Goal: Ask a question

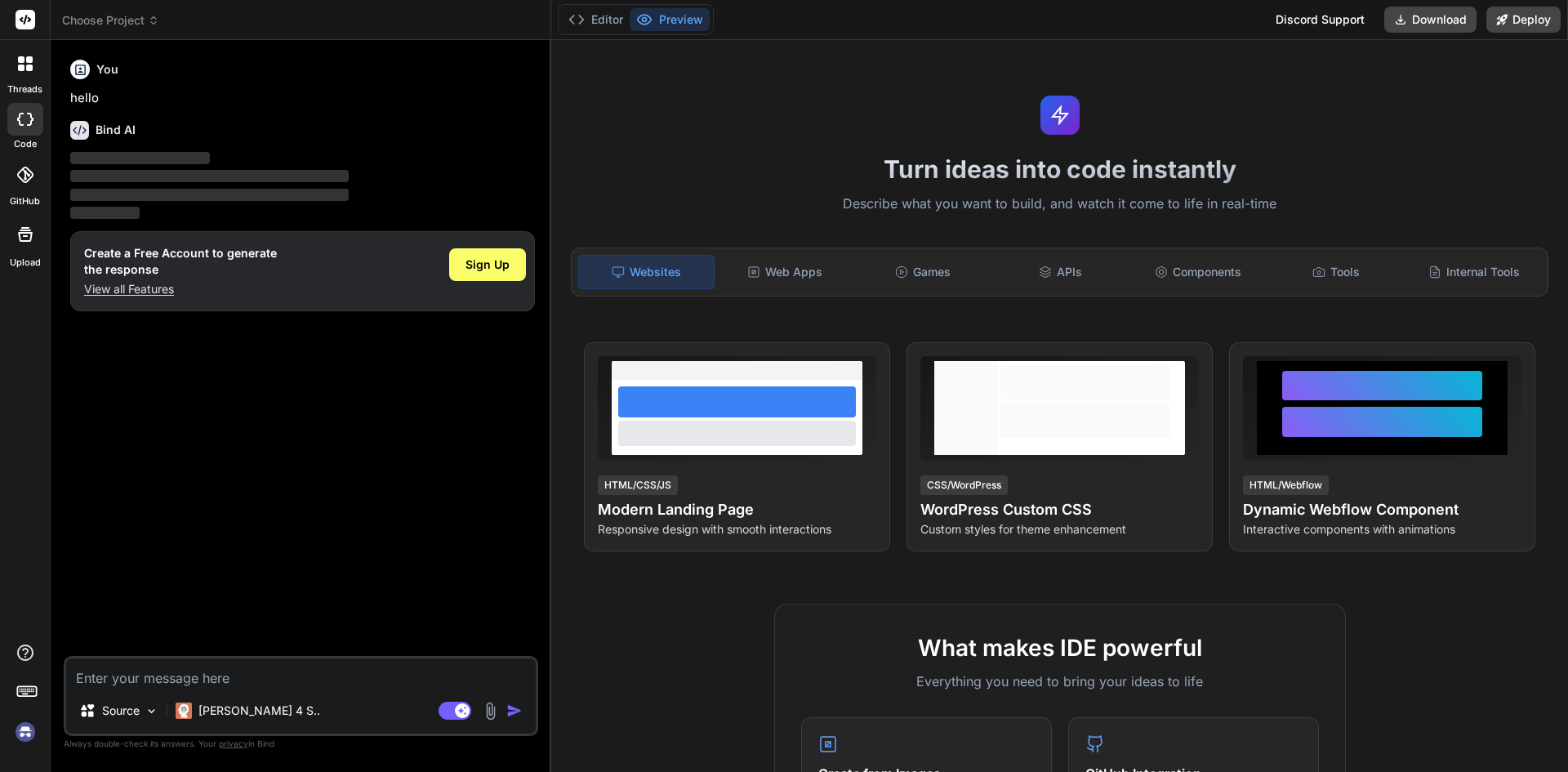
type textarea "x"
click at [137, 291] on p "View all Features" at bounding box center [181, 289] width 193 height 17
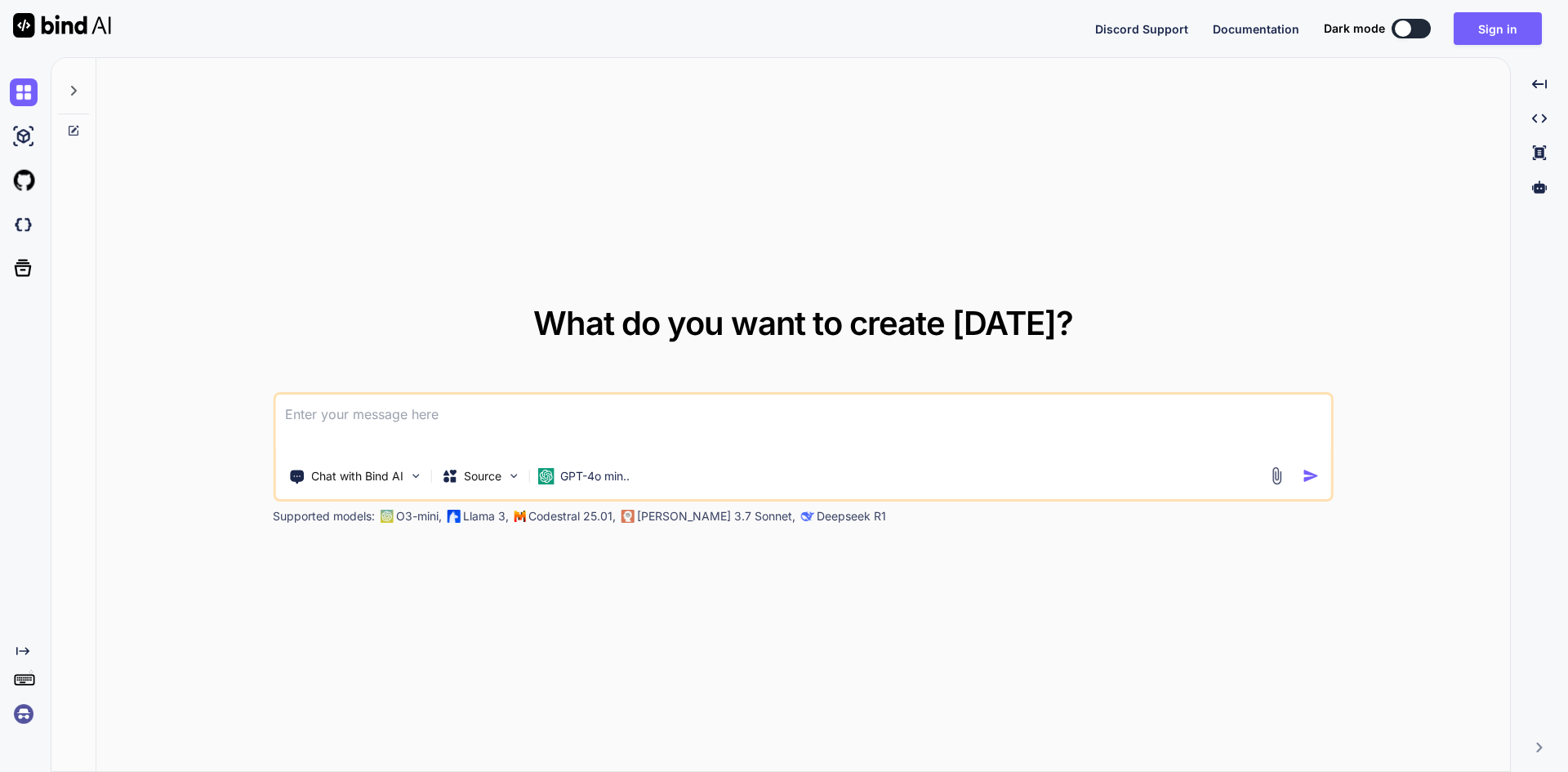
click at [373, 415] on textarea at bounding box center [803, 425] width 1056 height 61
paste textarea
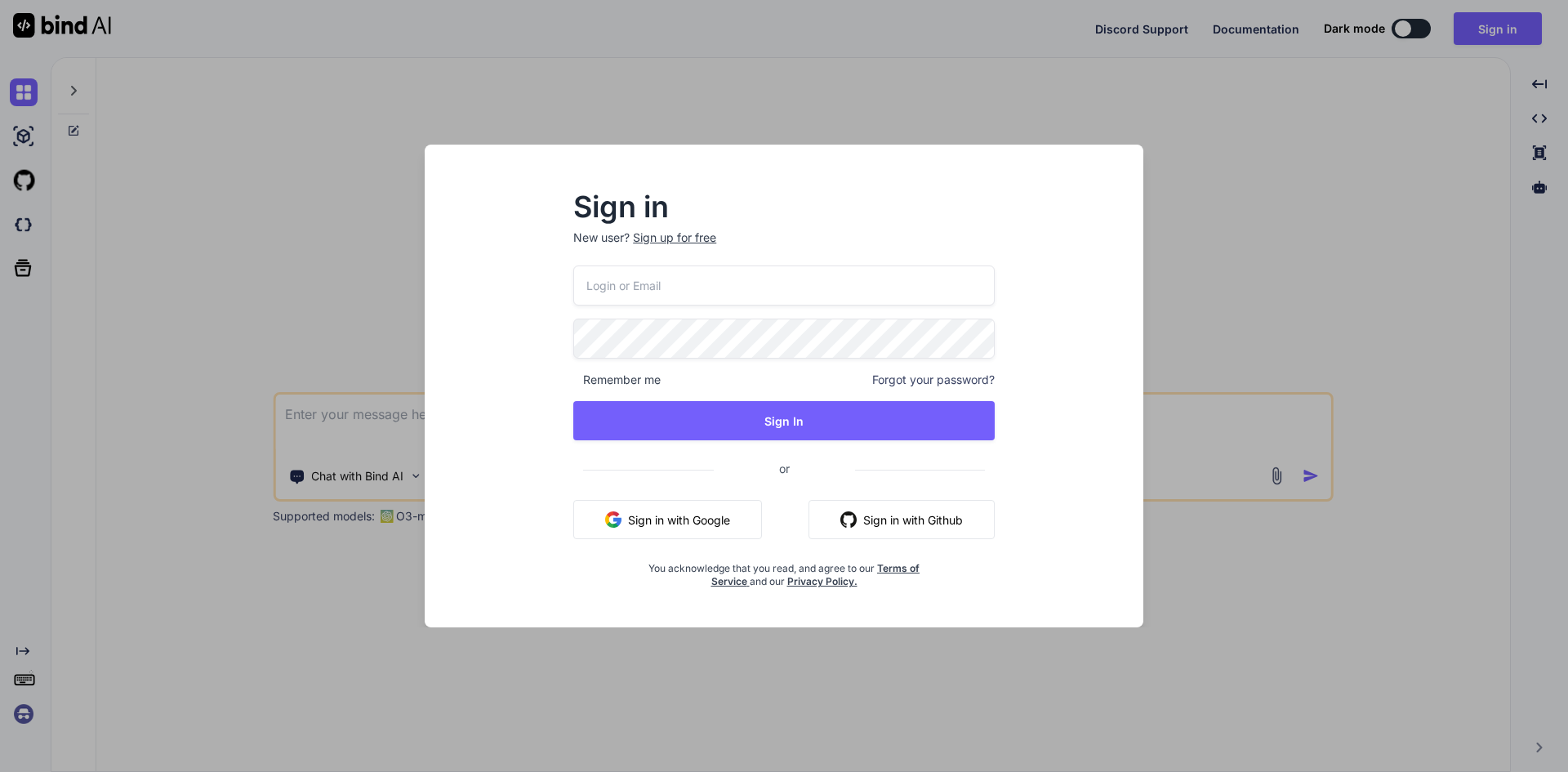
click at [661, 266] on input "email" at bounding box center [784, 285] width 422 height 40
type input "d"
type input "[EMAIL_ADDRESS][DOMAIN_NAME]"
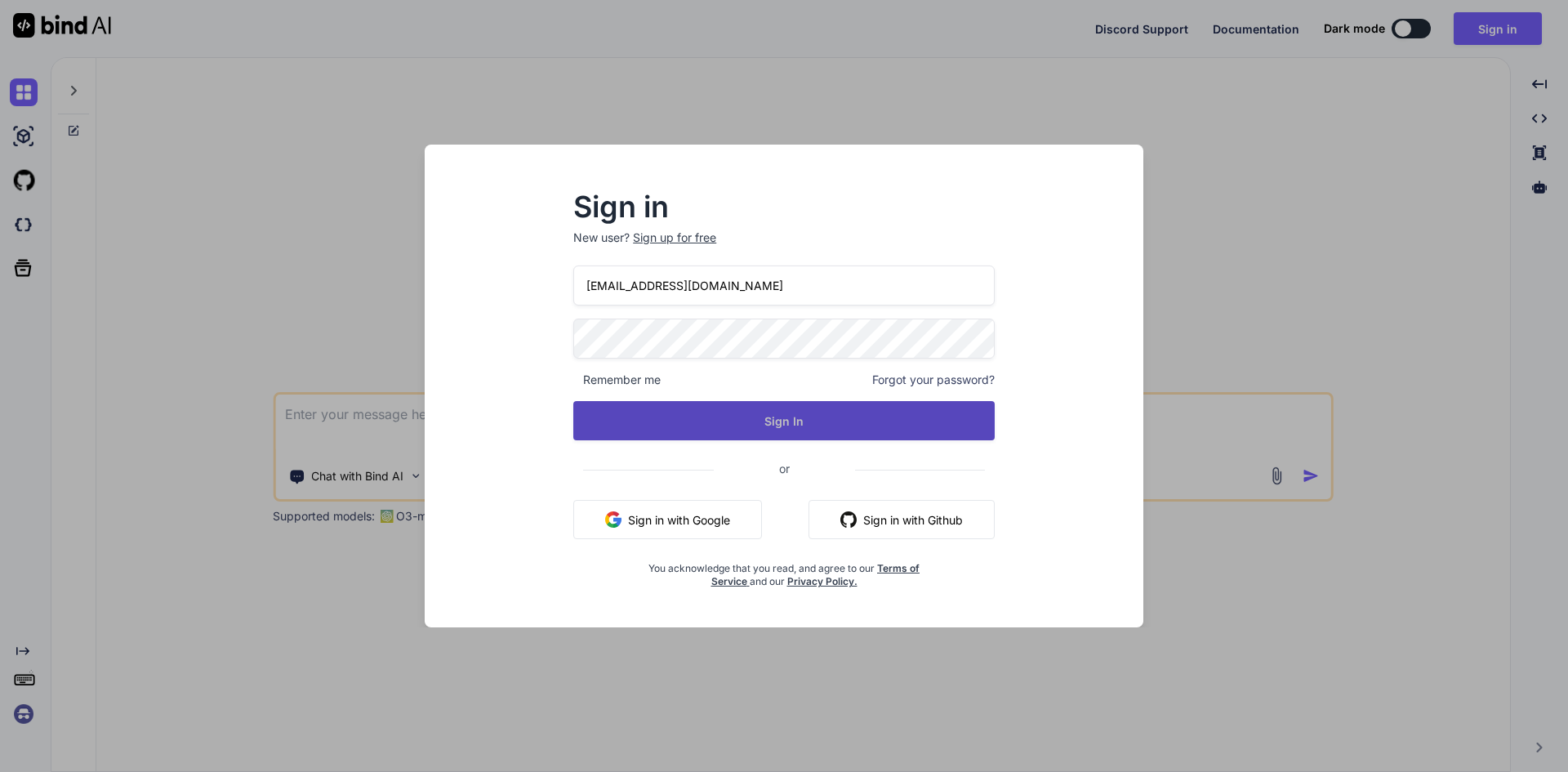
click at [772, 420] on button "Sign In" at bounding box center [784, 420] width 422 height 39
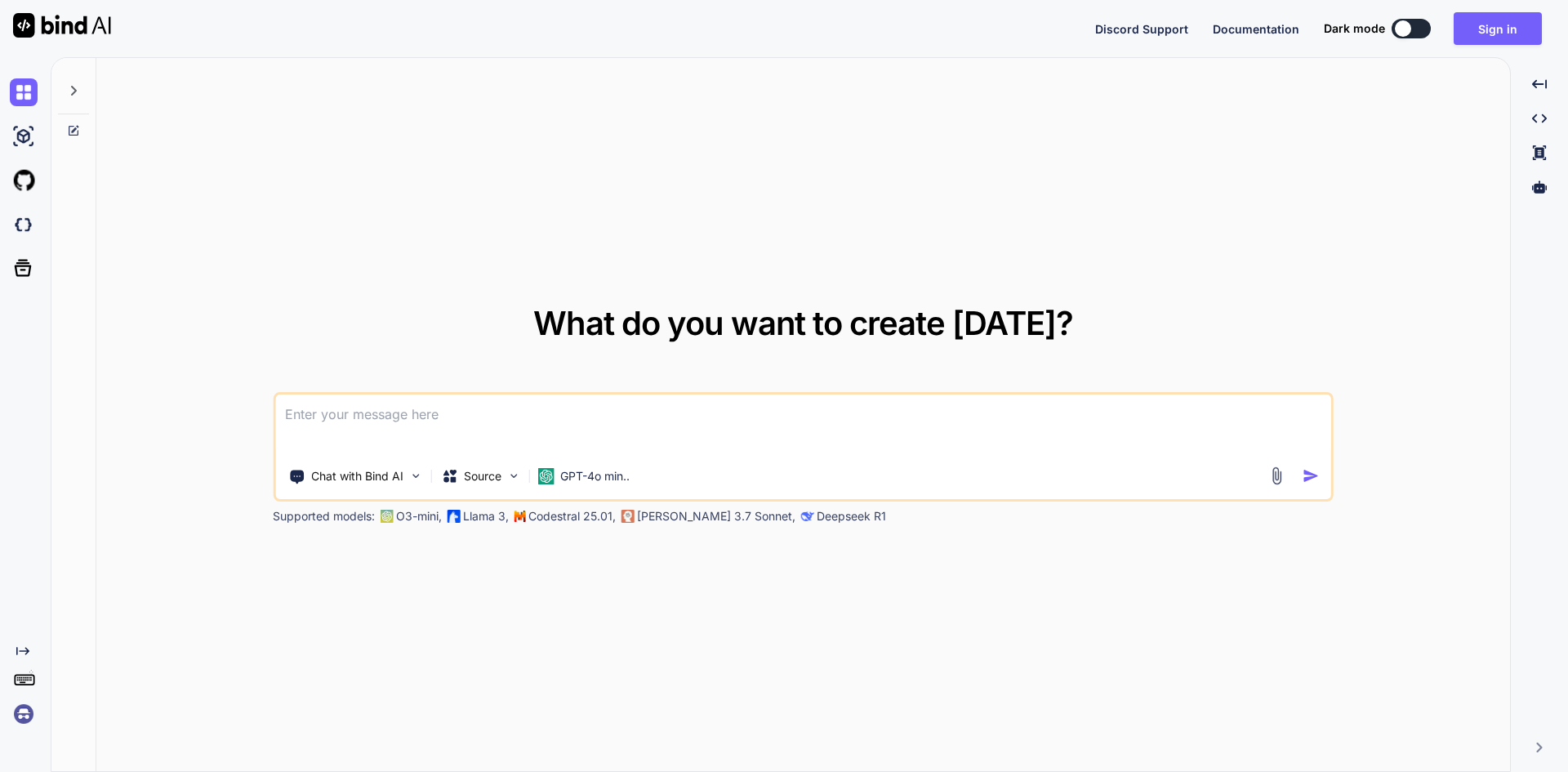
click at [577, 411] on textarea at bounding box center [803, 425] width 1056 height 61
paste textarea
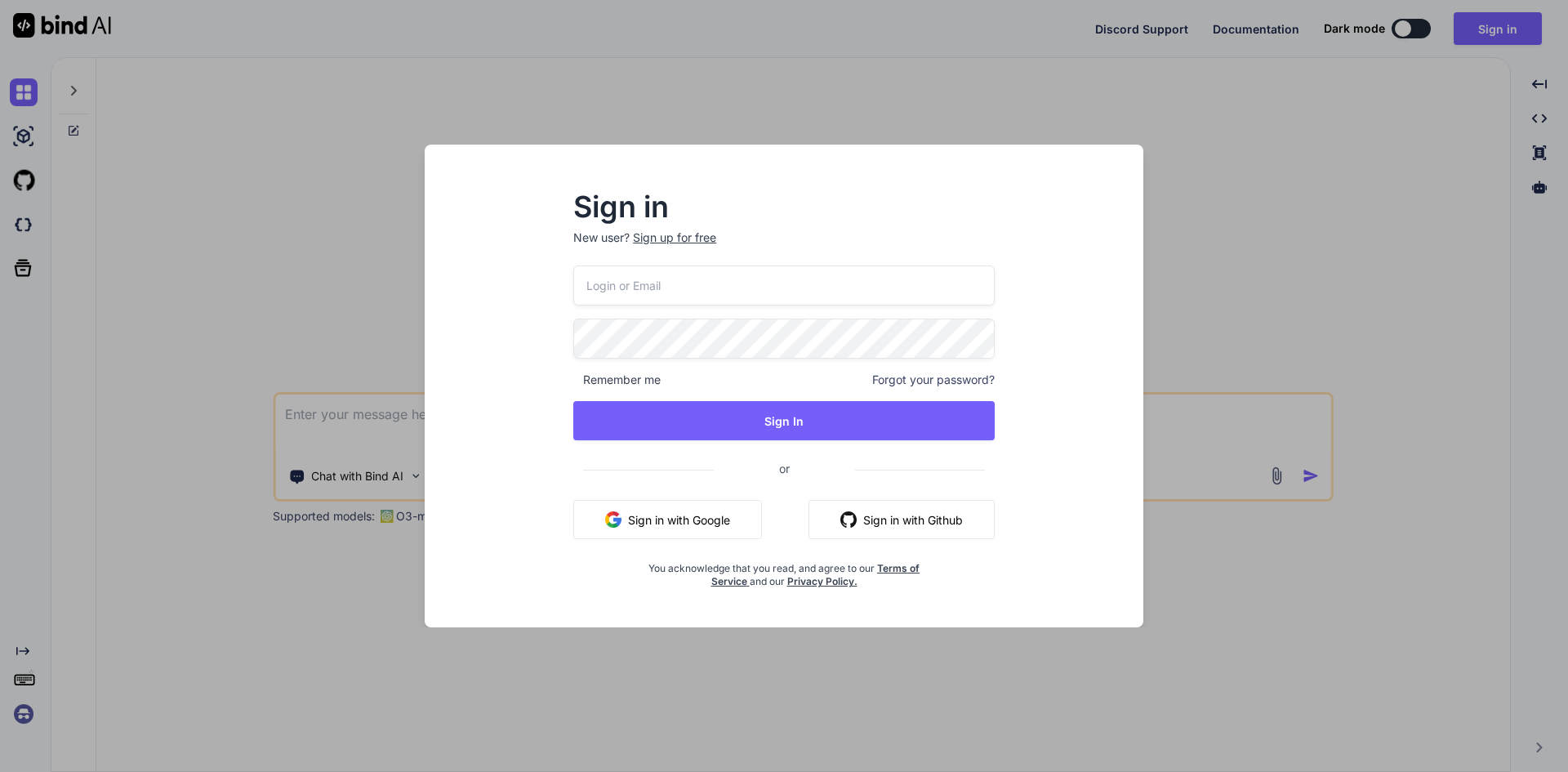
click at [659, 290] on input "email" at bounding box center [784, 285] width 422 height 40
type input "[EMAIL_ADDRESS][DOMAIN_NAME]"
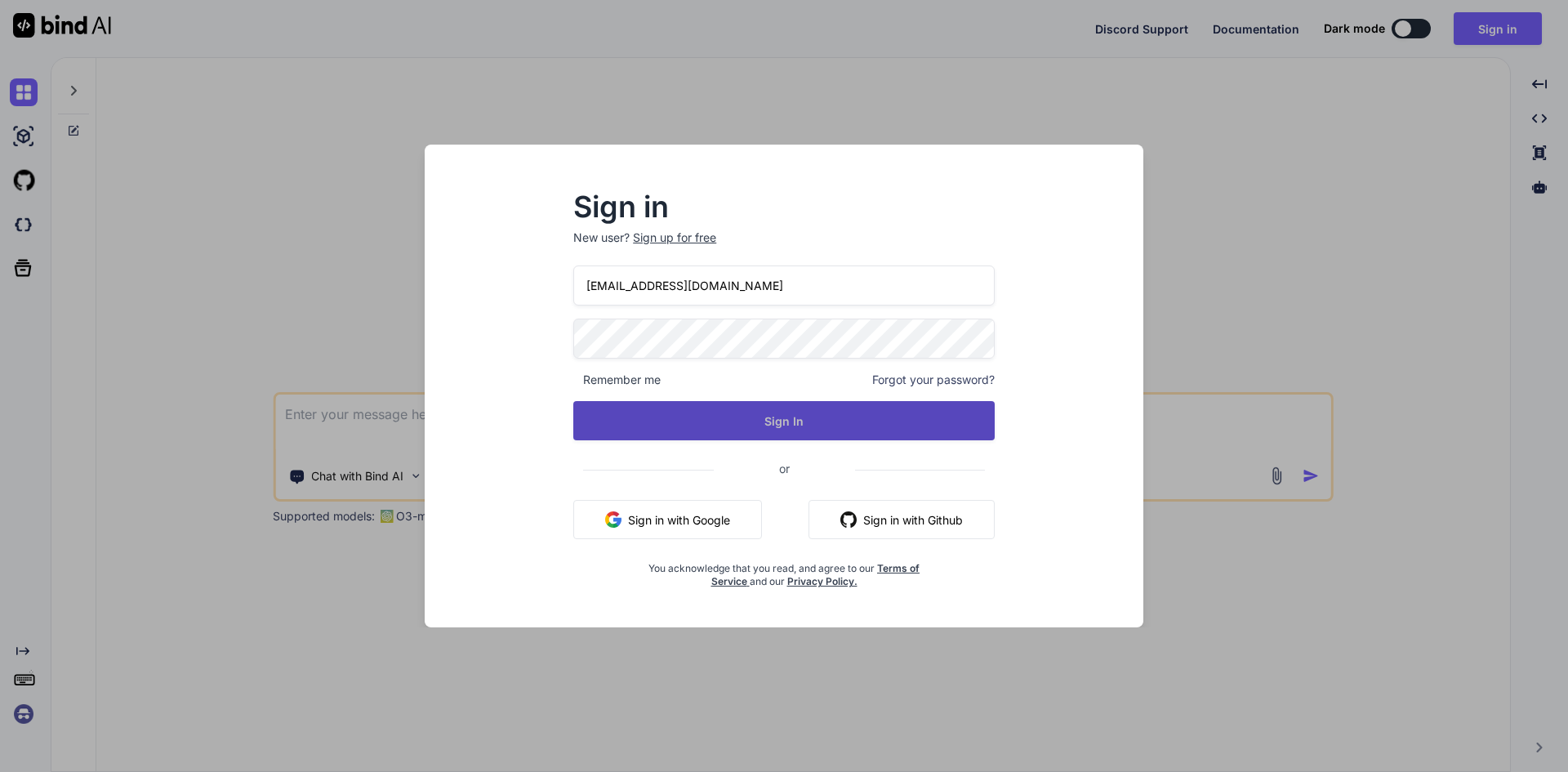
click at [750, 414] on button "Sign In" at bounding box center [784, 420] width 422 height 39
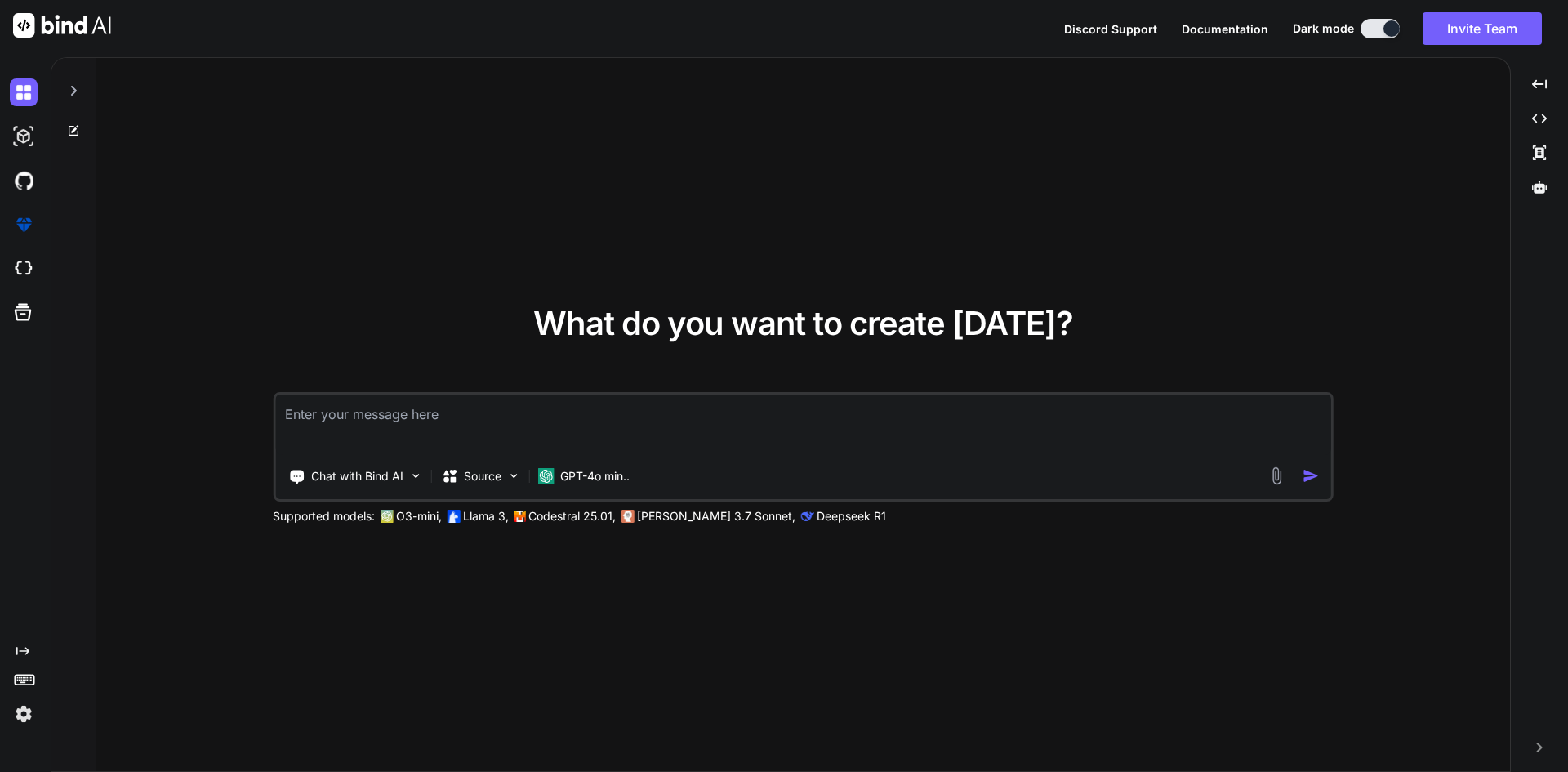
click at [528, 403] on textarea at bounding box center [803, 425] width 1056 height 61
click at [438, 430] on textarea at bounding box center [803, 425] width 1056 height 61
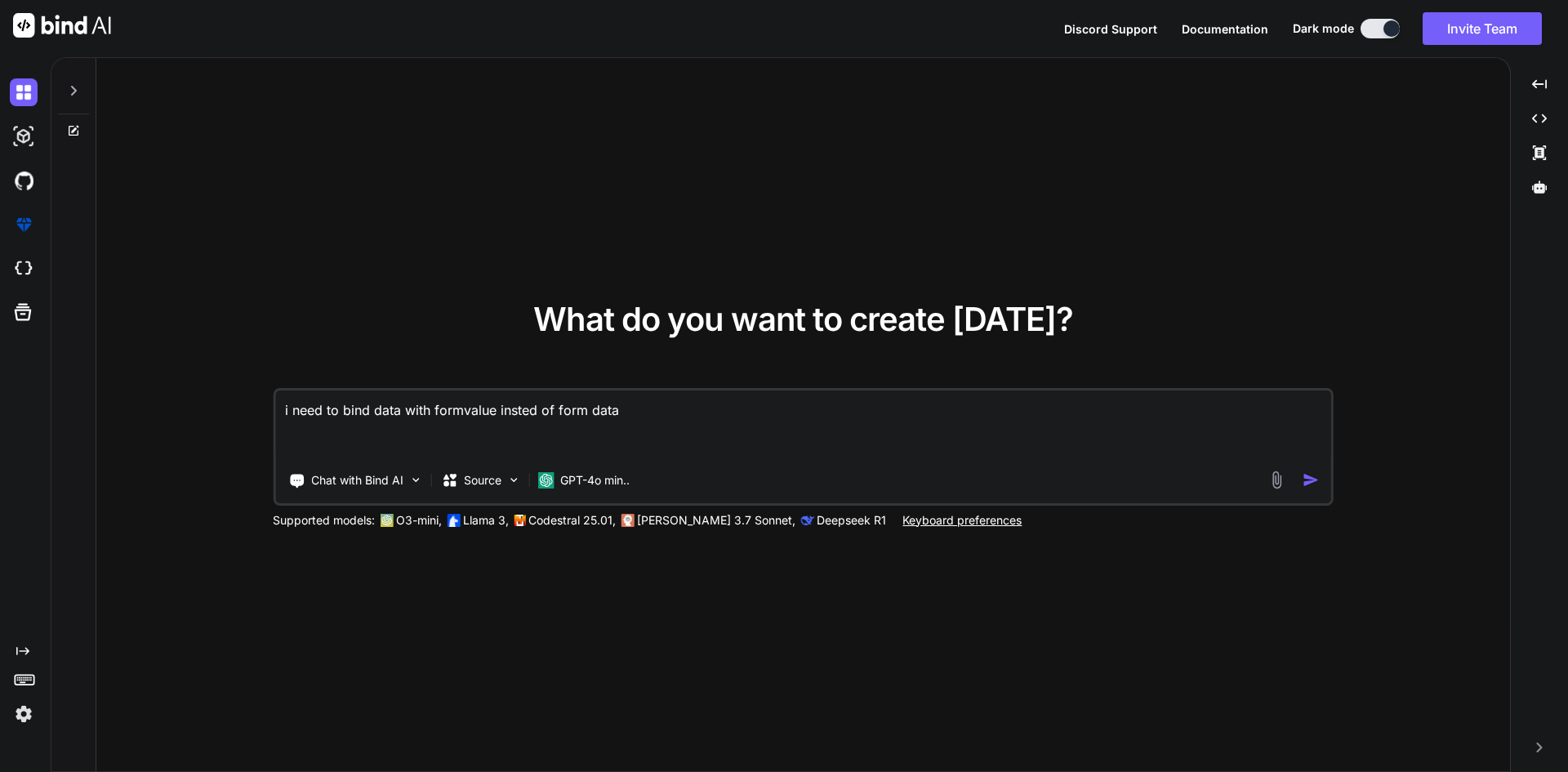
paste textarea "<template> <div class="modal fade" id="addSchedule" tabindex="-1" aria-hidden="…"
type textarea "i need to bind data with formvalue insted of form data <template> <div class="m…"
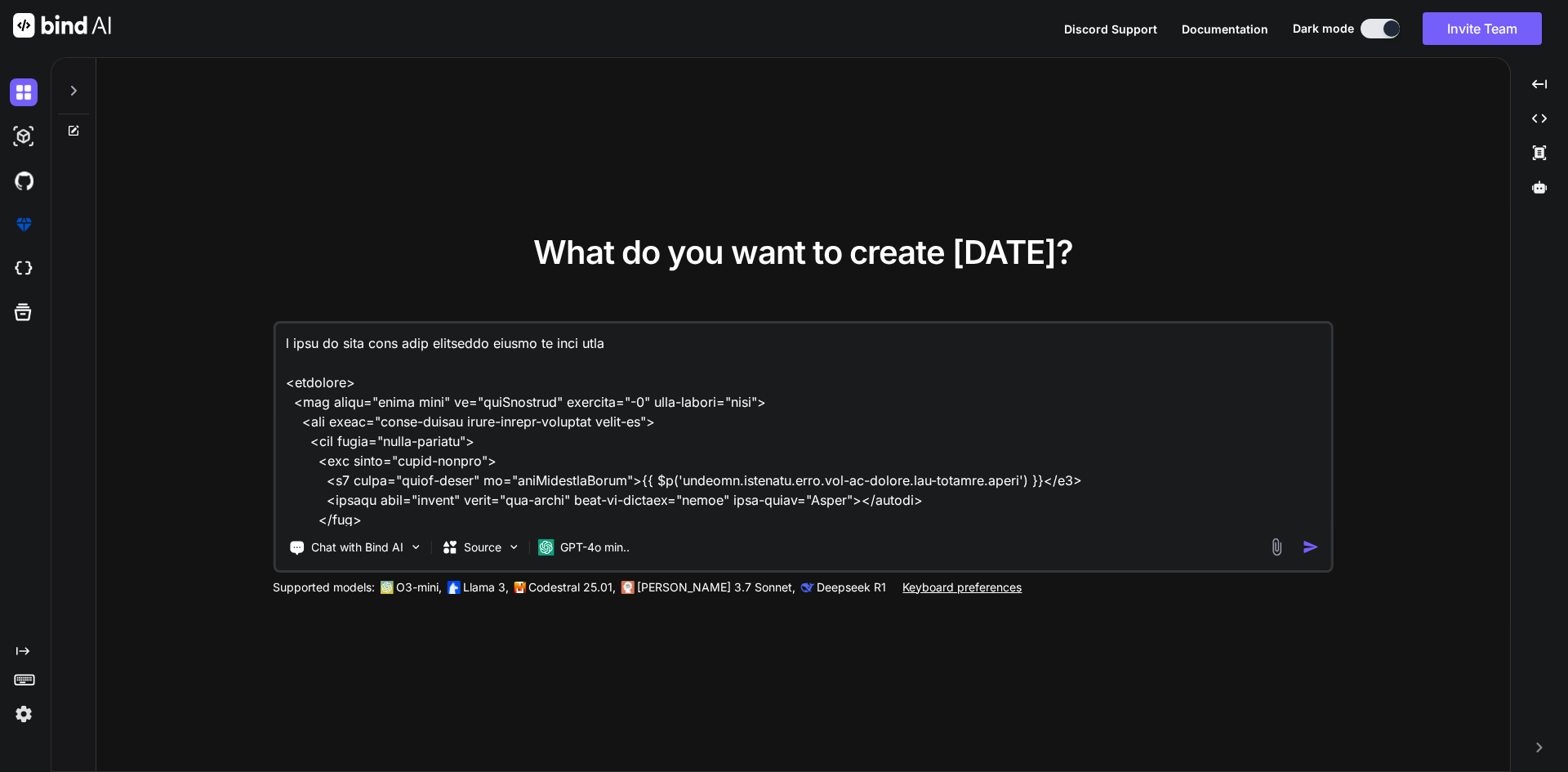
scroll to position [3610, 0]
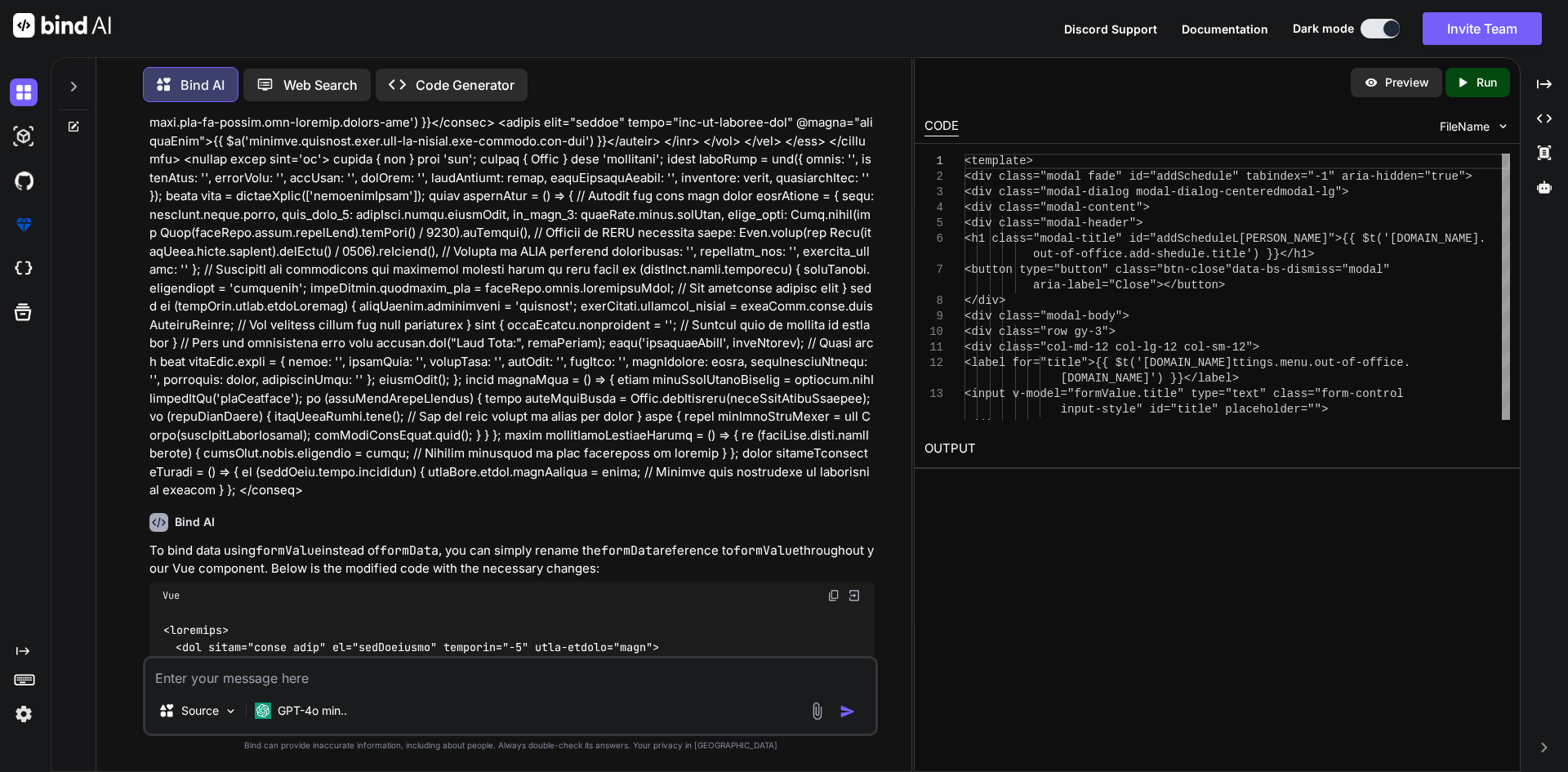
scroll to position [948, 0]
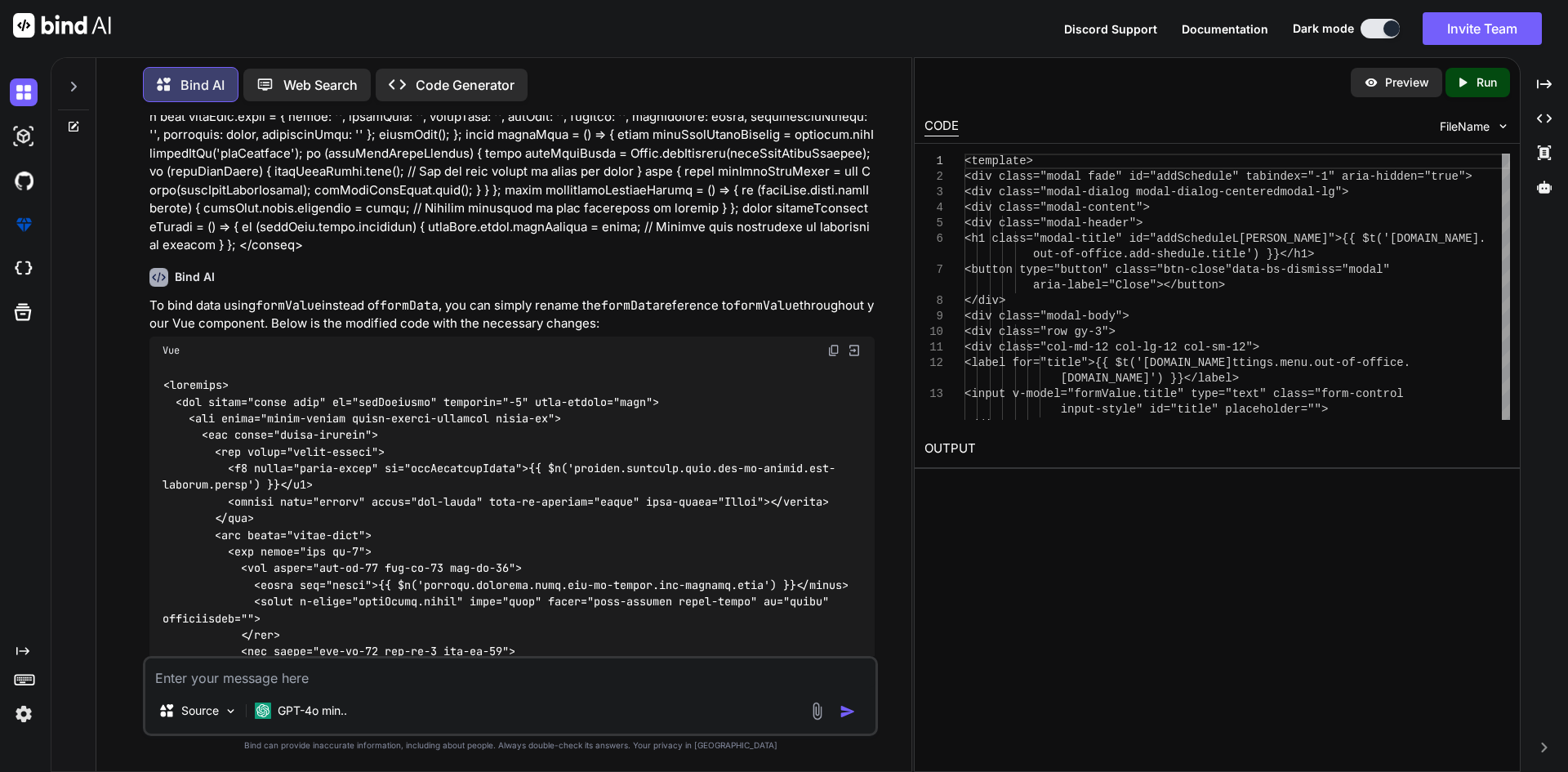
click at [831, 344] on img at bounding box center [834, 350] width 13 height 13
click at [402, 676] on textarea at bounding box center [510, 673] width 730 height 30
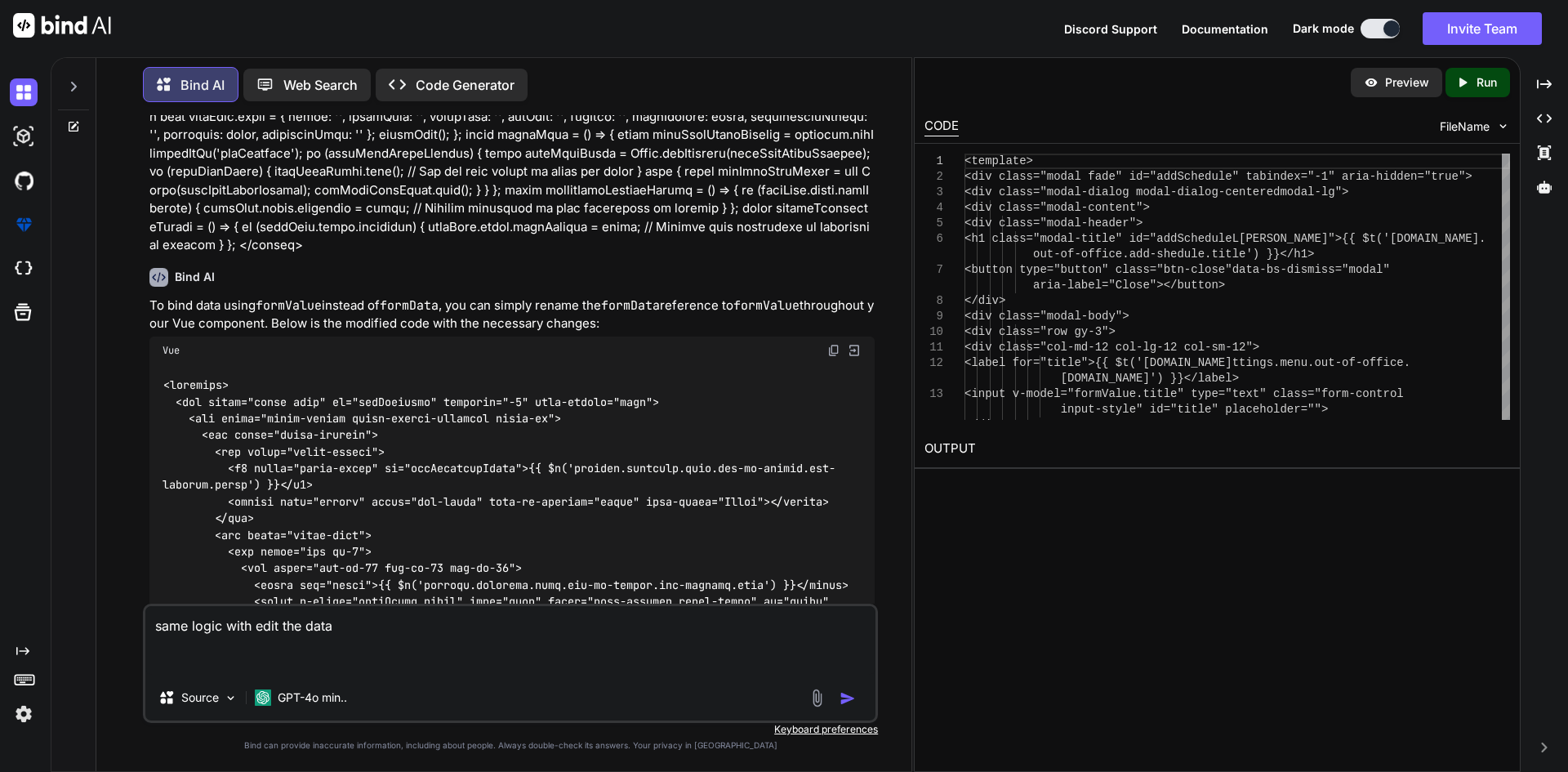
paste textarea "<template> <div class="modal fade" id="editSchedule" data-bs-backdrop="static" …"
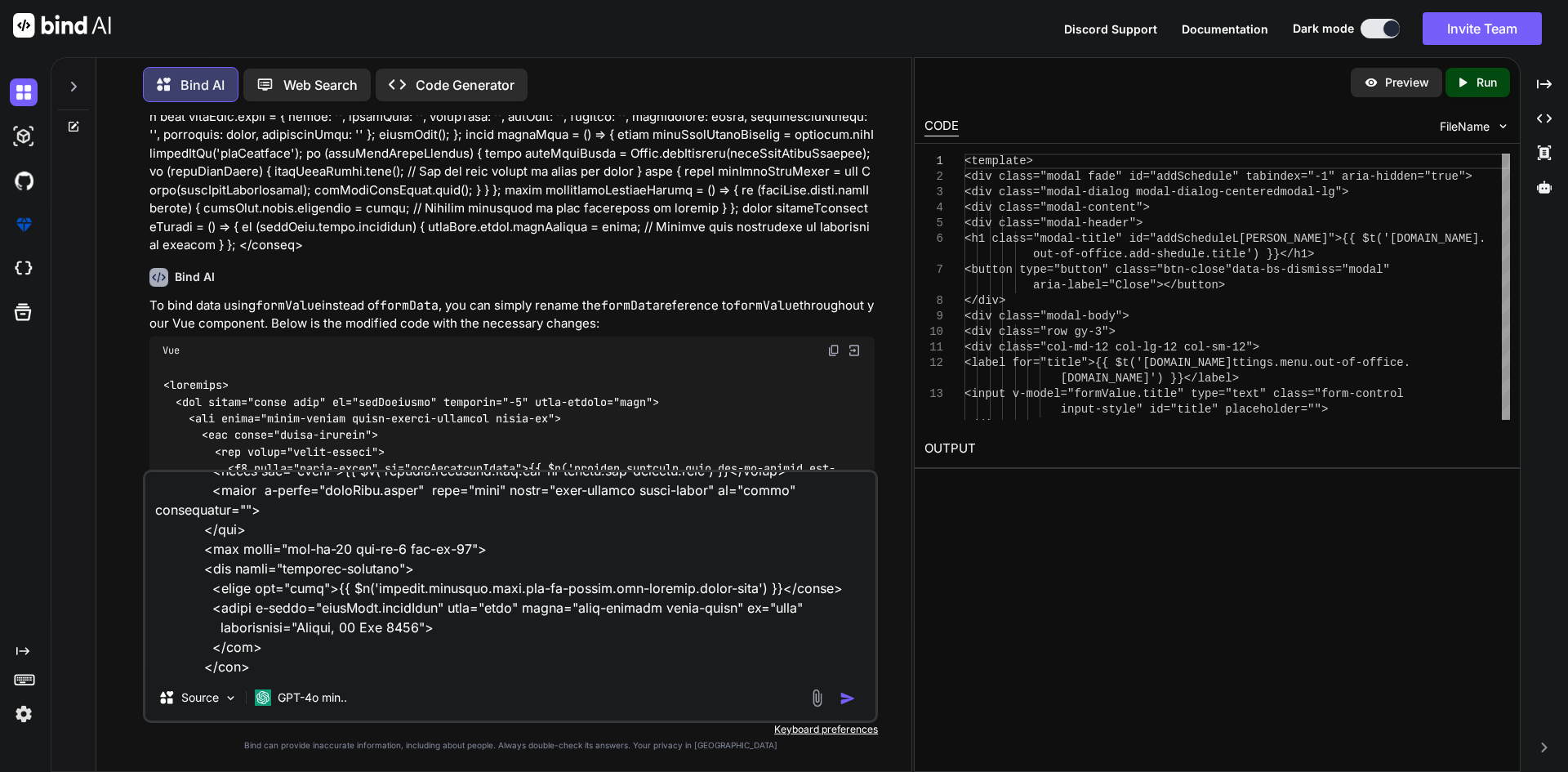
scroll to position [0, 0]
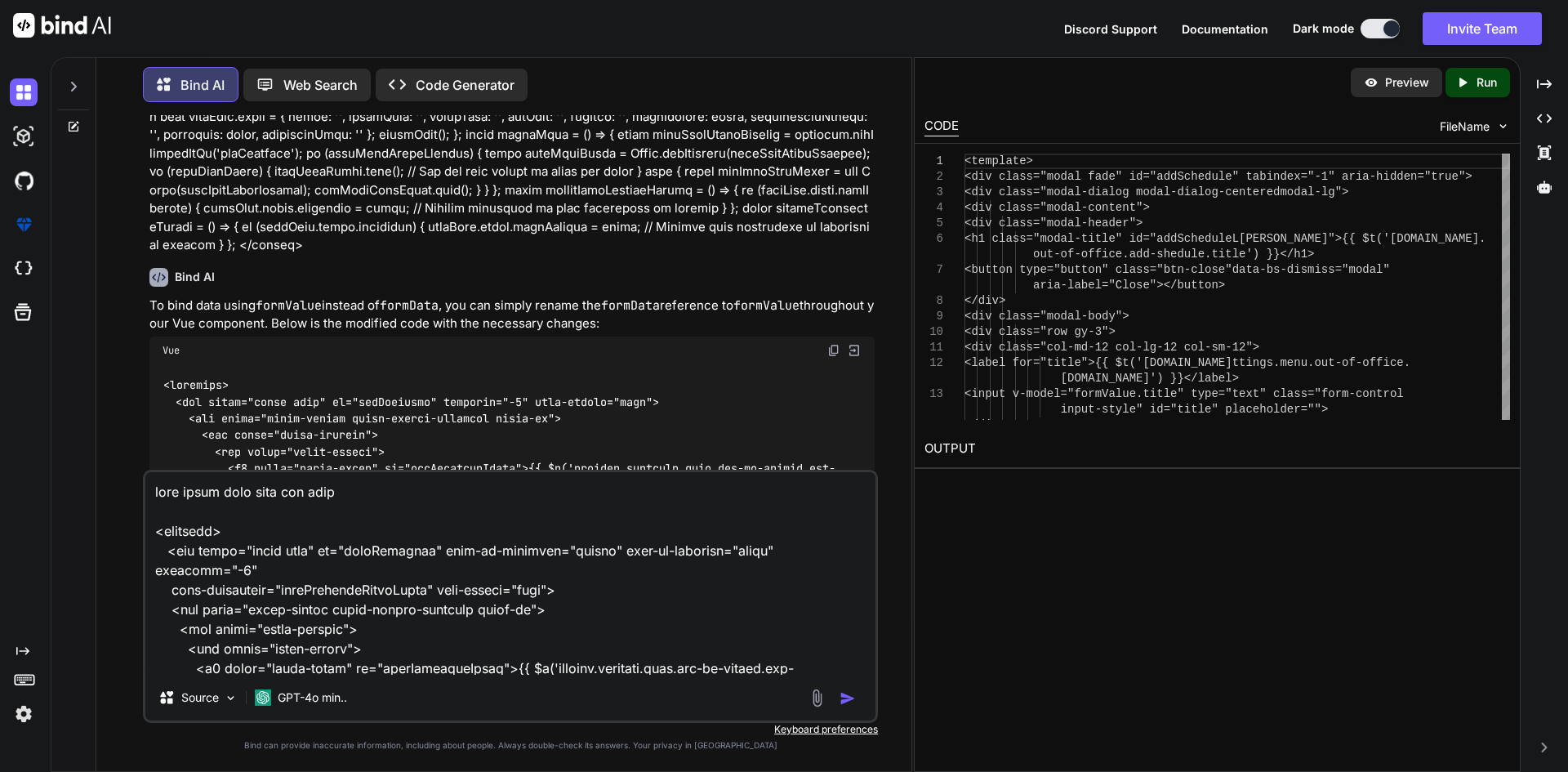
click at [364, 496] on textarea at bounding box center [510, 573] width 730 height 203
type textarea "same logic with edit the data and bind data <template> <div class="modal fade" …"
click at [844, 694] on img "button" at bounding box center [847, 698] width 17 height 17
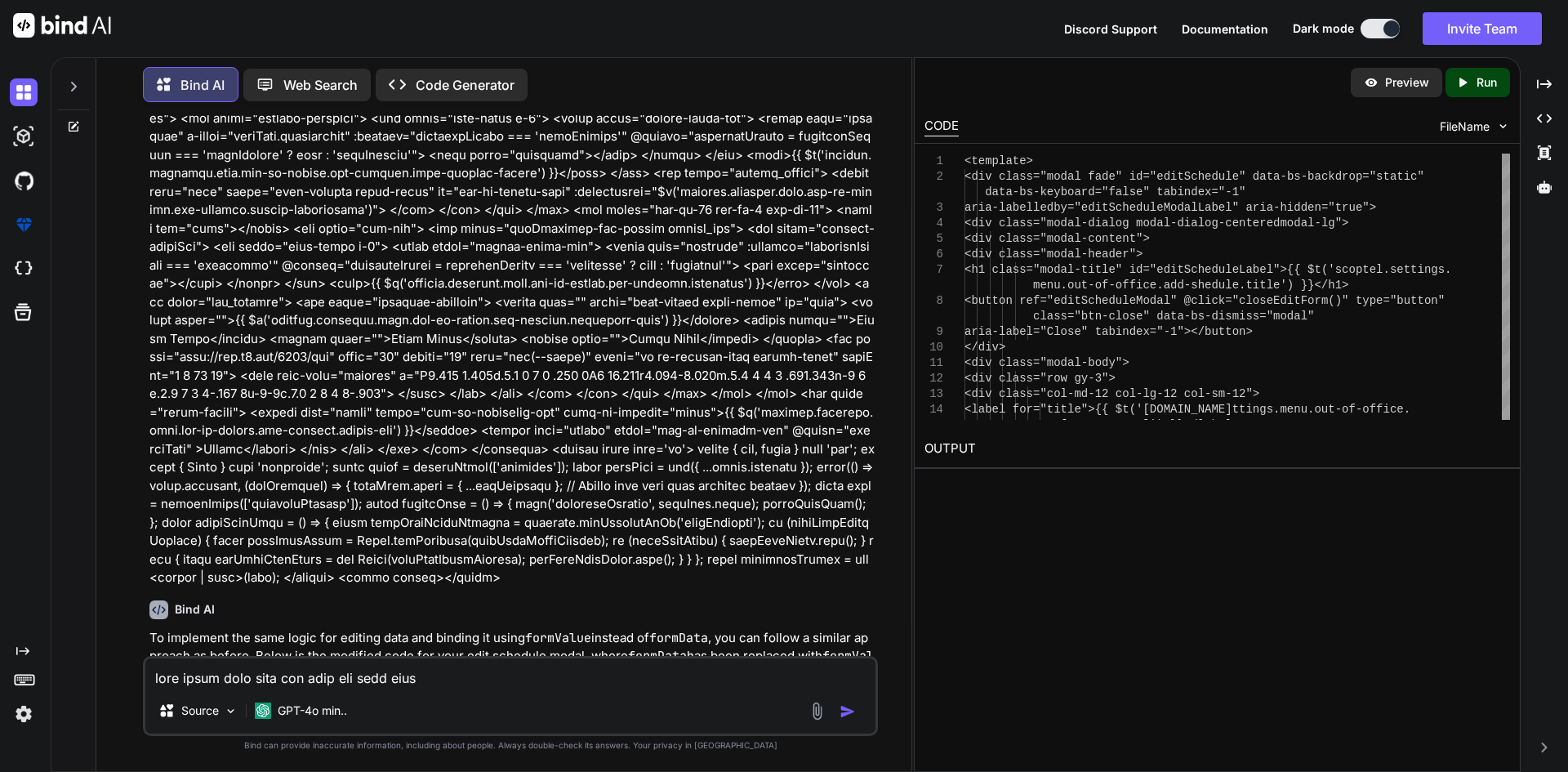
scroll to position [5660, 0]
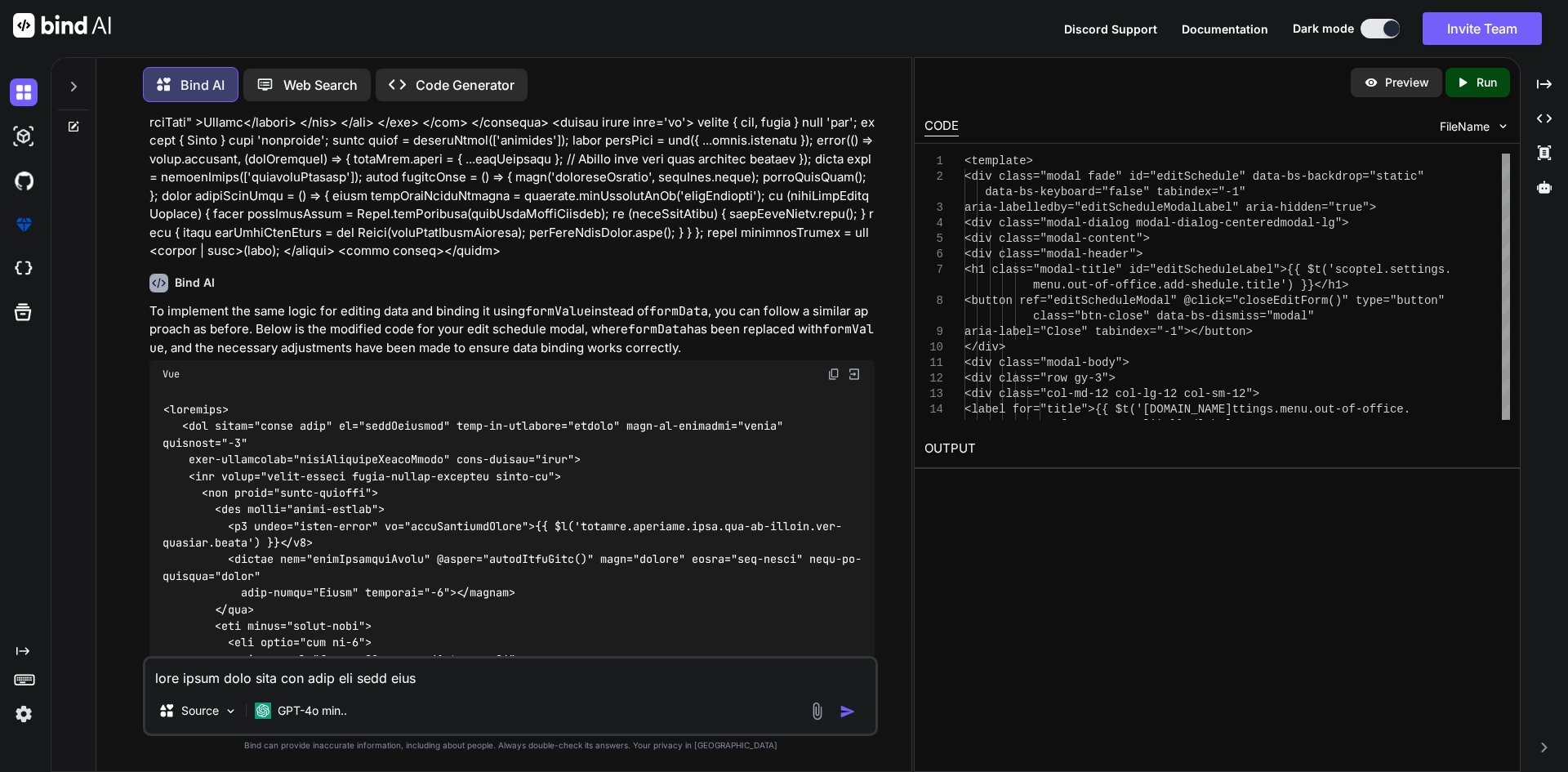
click at [831, 368] on img at bounding box center [834, 374] width 13 height 13
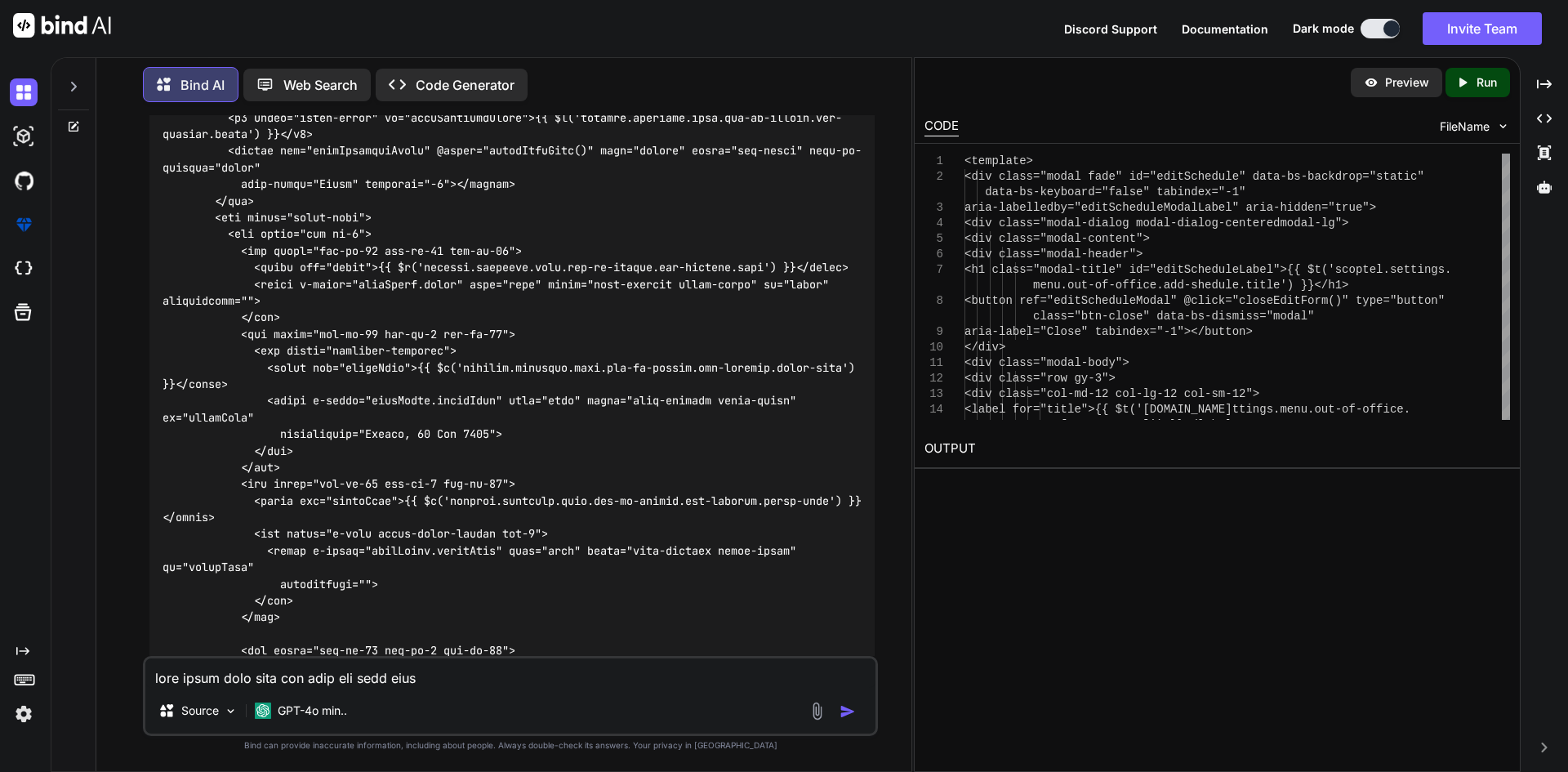
click at [304, 682] on textarea at bounding box center [510, 673] width 730 height 30
paste textarea "1759968000"
type textarea "time stamp to this dtae format 1759968000"
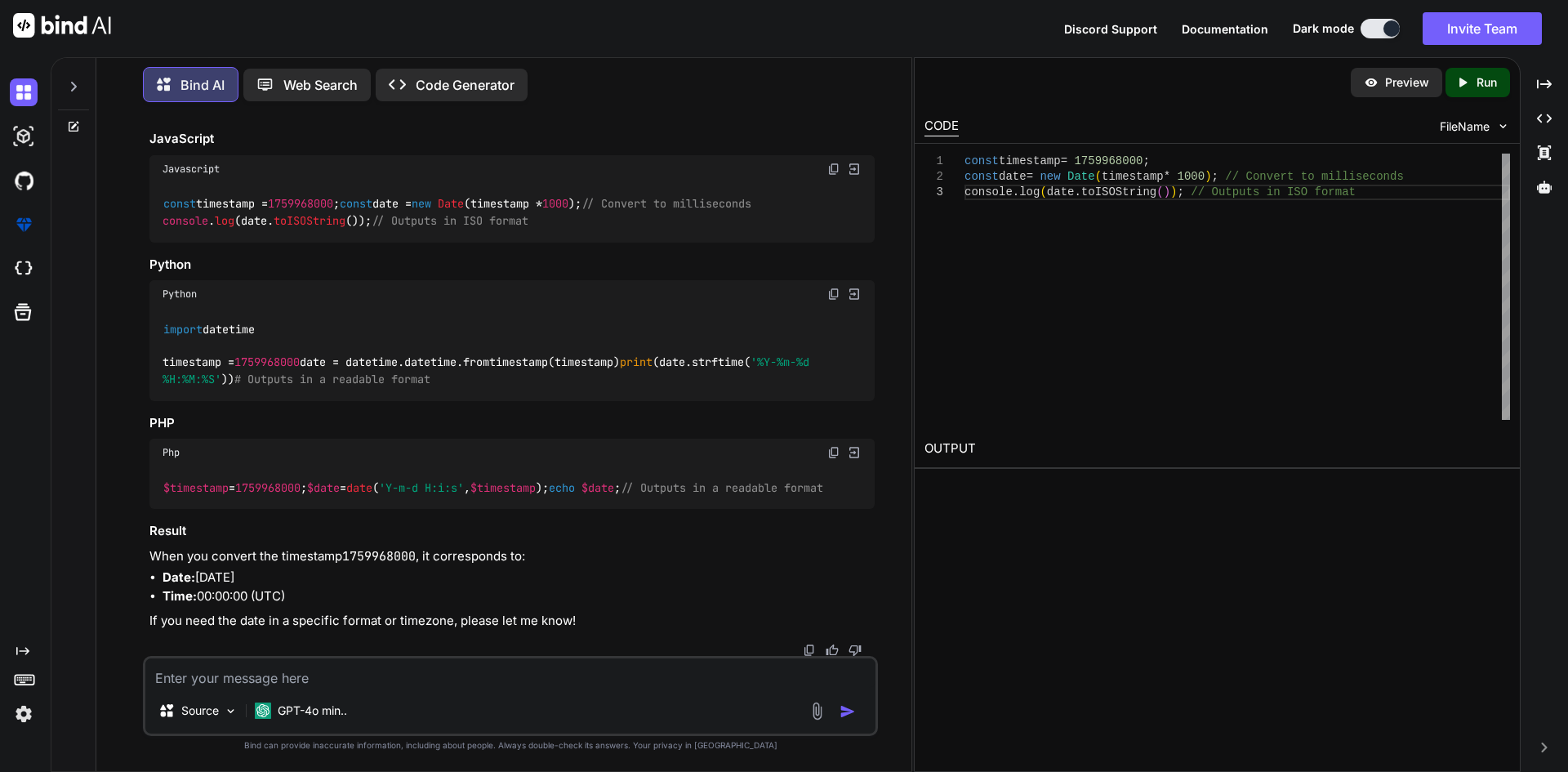
scroll to position [9386, 0]
click at [216, 678] on textarea at bounding box center [510, 673] width 730 height 30
type textarea "create a function"
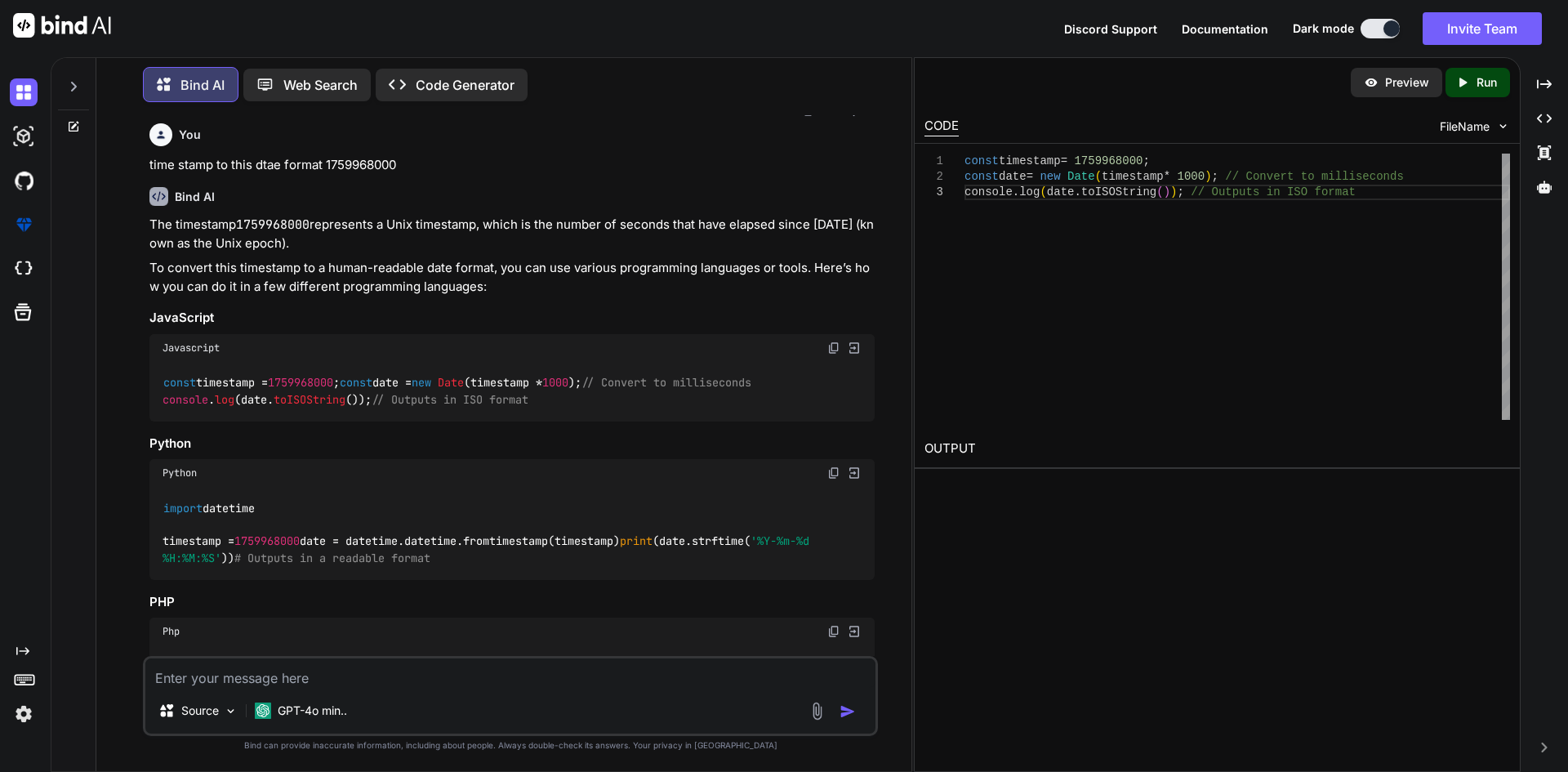
scroll to position [9551, 0]
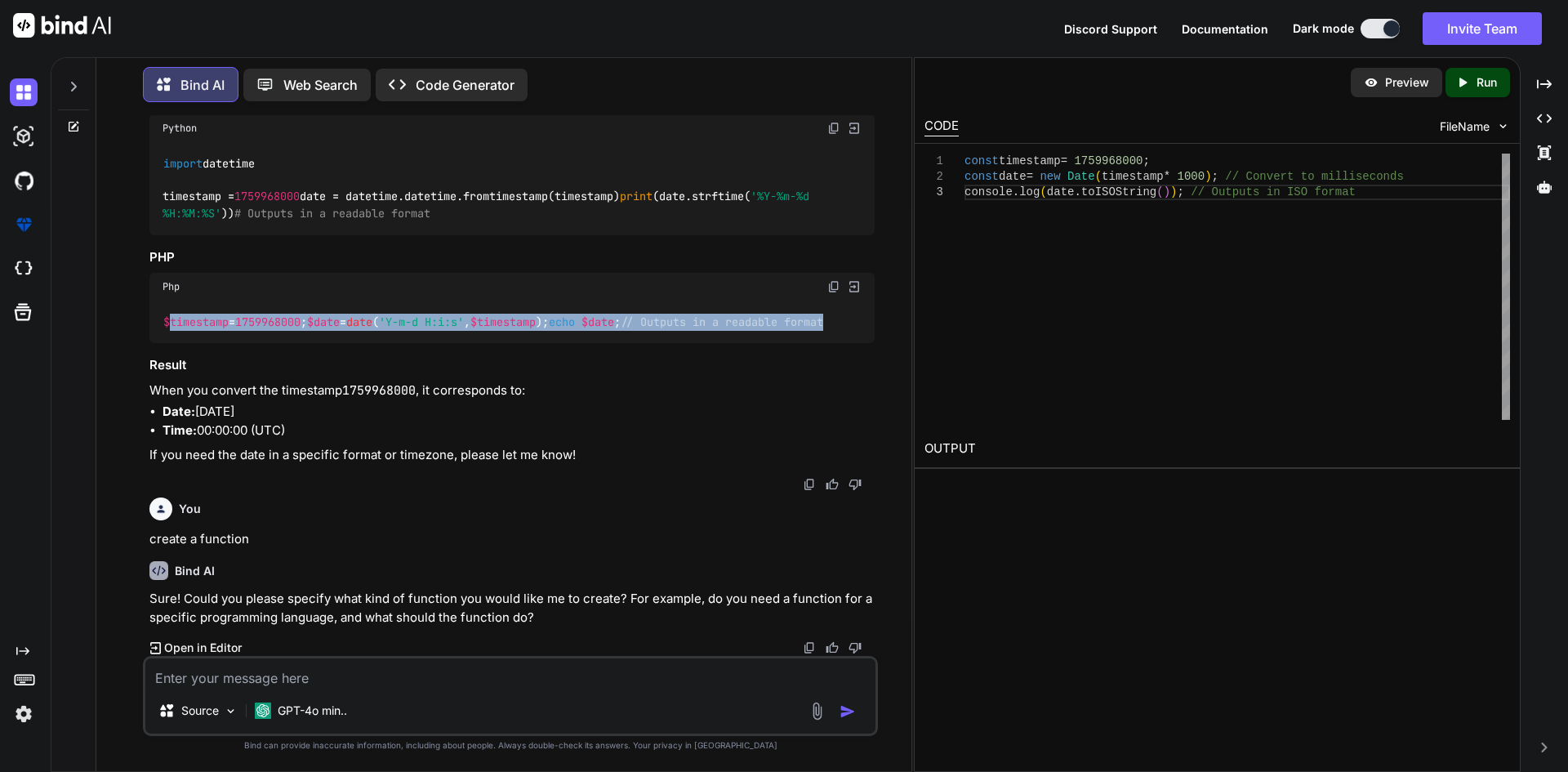
drag, startPoint x: 169, startPoint y: 290, endPoint x: 457, endPoint y: 318, distance: 289.4
click at [457, 318] on div "$timestamp = 1759968000 ; $date = date ( 'Y-m-d H:i:s' , $timestamp ); echo $da…" at bounding box center [512, 322] width 725 height 43
click at [462, 318] on div "$timestamp = 1759968000 ; $date = date ( 'Y-m-d H:i:s' , $timestamp ); echo $da…" at bounding box center [512, 322] width 725 height 43
drag, startPoint x: 462, startPoint y: 318, endPoint x: 157, endPoint y: 274, distance: 308.2
click at [157, 301] on div "$timestamp = 1759968000 ; $date = date ( 'Y-m-d H:i:s' , $timestamp ); echo $da…" at bounding box center [512, 322] width 725 height 43
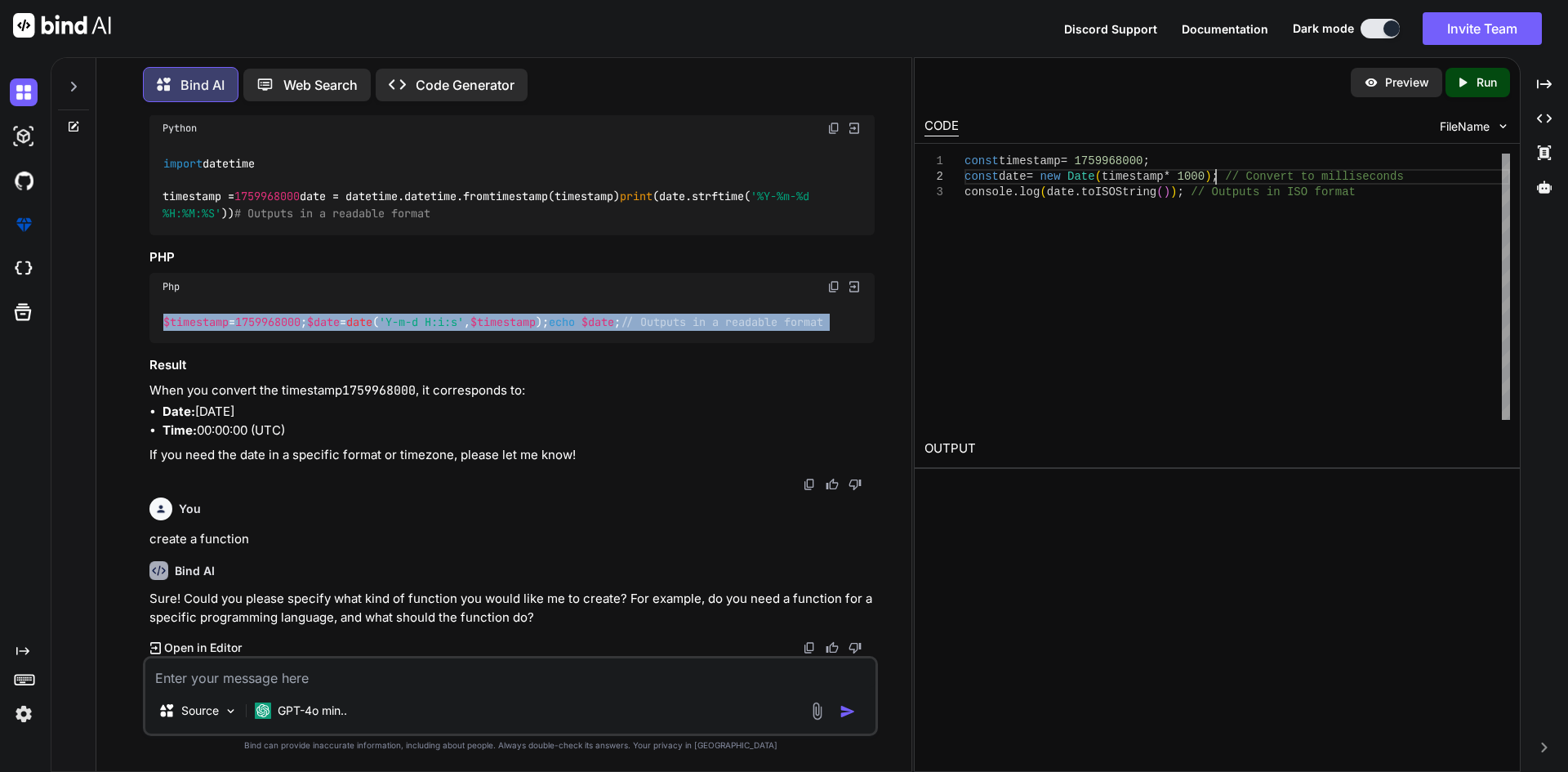
scroll to position [0, 0]
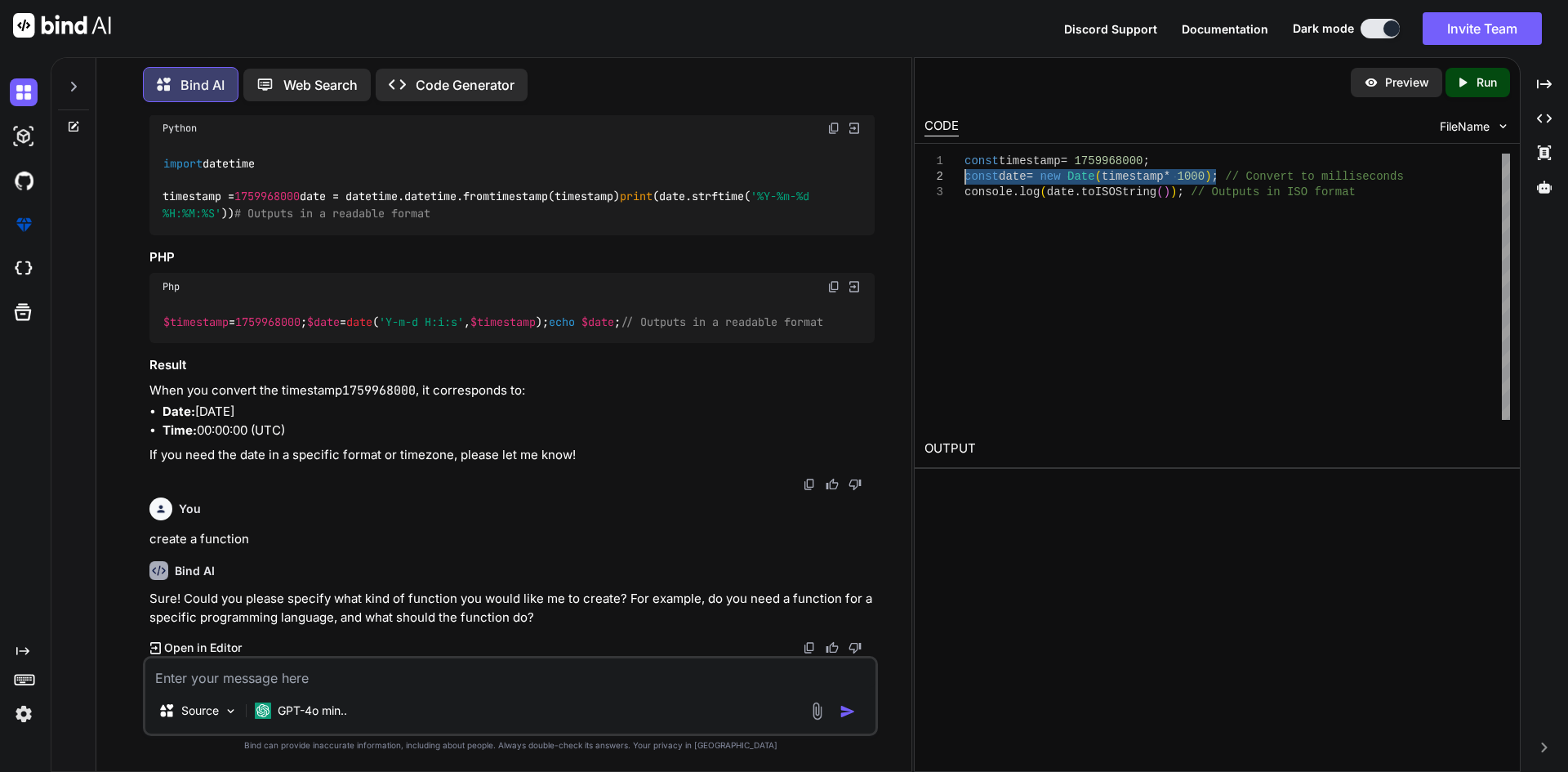
drag, startPoint x: 1215, startPoint y: 174, endPoint x: 967, endPoint y: 178, distance: 248.0
click at [967, 178] on div "const timestamp = 1759968000 ; const date = new Date ( timestamp * 1000 ) ; // …" at bounding box center [1238, 287] width 546 height 266
click at [196, 673] on textarea at bounding box center [510, 673] width 730 height 30
type textarea "create a javascript functiona passs fa=date spam p"
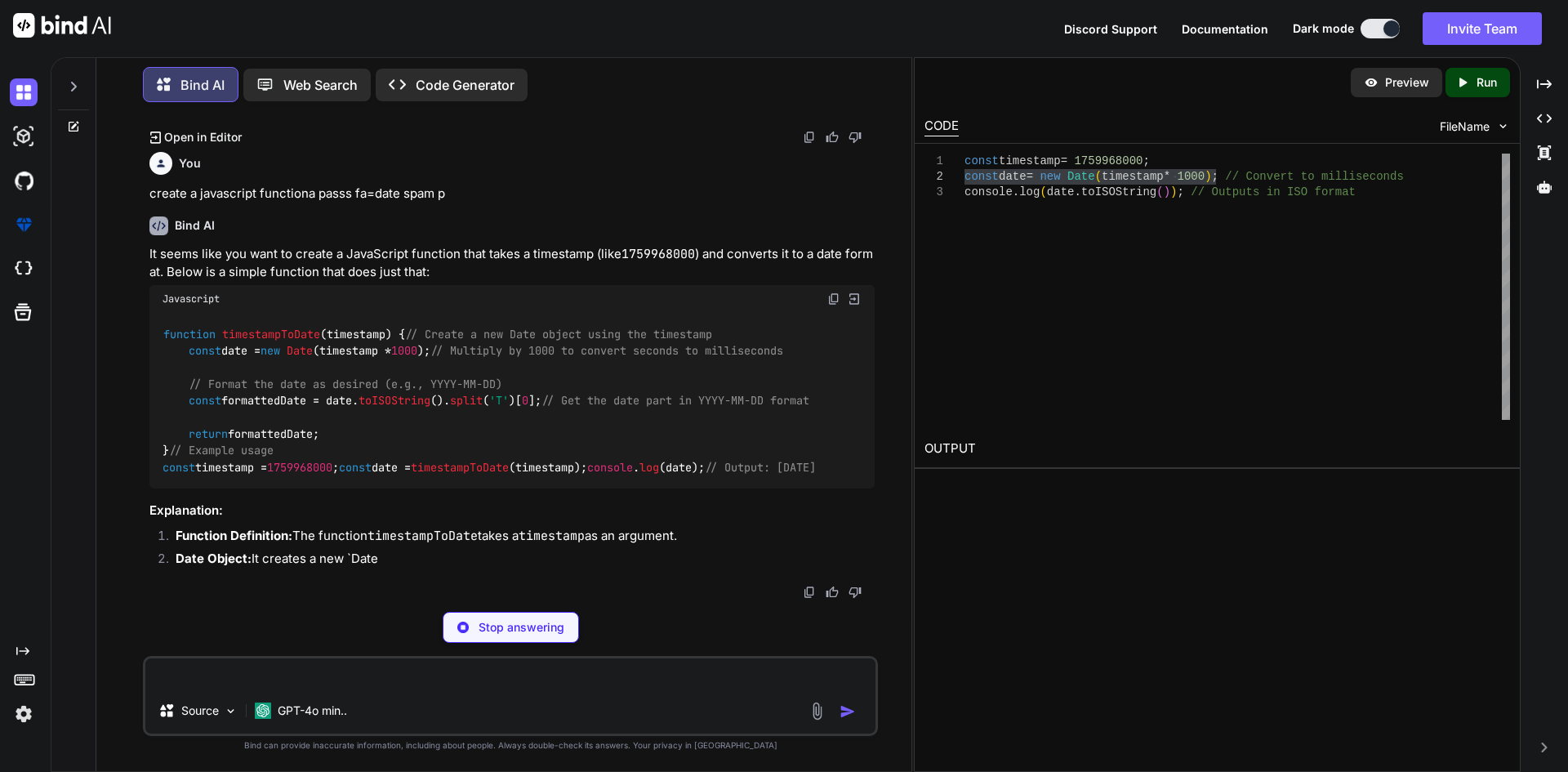
scroll to position [10145, 0]
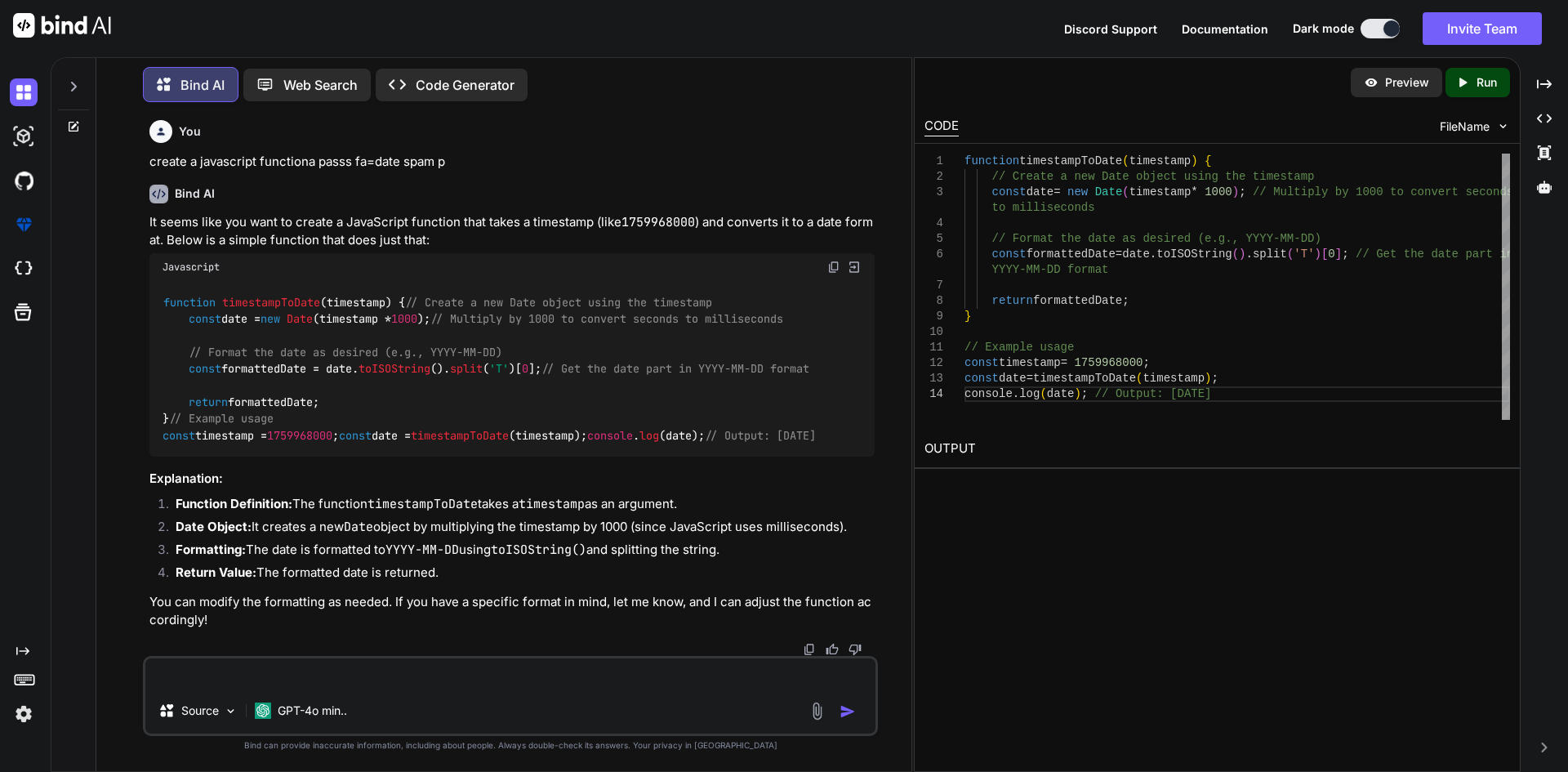
drag, startPoint x: 159, startPoint y: 251, endPoint x: 196, endPoint y: 388, distance: 141.9
click at [196, 388] on div "function timestampToDate ( timestamp ) { // Create a new Date object using the …" at bounding box center [512, 369] width 725 height 176
copy code "function timestampToDate ( timestamp ) { // Create a new Date object using the …"
